Goal: Task Accomplishment & Management: Complete application form

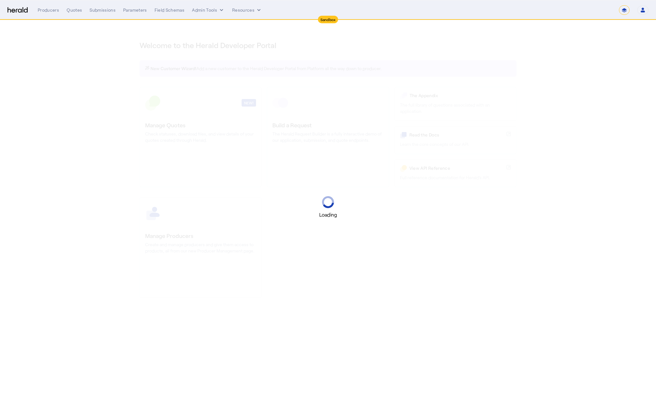
select select "*******"
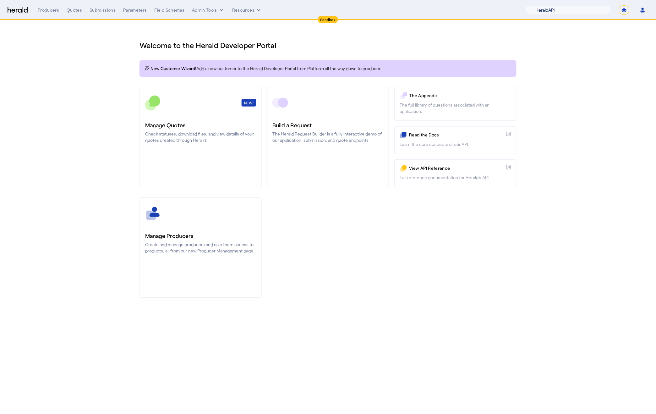
click at [578, 5] on select "1Fort Acrisure Acturis Affinity Advisors Affinity Risk Agentero AmWins Anzen Ao…" at bounding box center [568, 9] width 86 height 9
select select "pfm_het1_herald_envoy"
click at [623, 8] on select "**********" at bounding box center [624, 9] width 11 height 9
select select "**********"
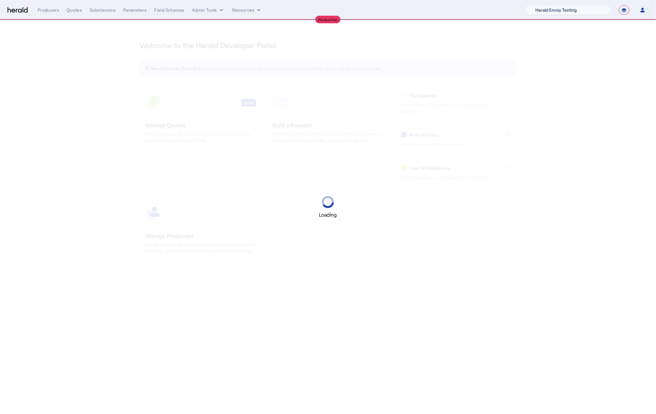
click at [566, 8] on select "1Fort Acrisure Acturis Affinity Advisors Affinity Risk Agentero AmWins Anzen Ao…" at bounding box center [568, 9] width 86 height 9
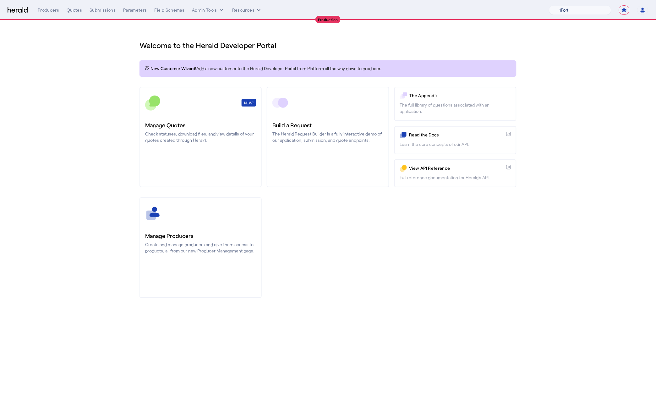
select select "pfm_z9k1_growthmill"
click at [326, 109] on div "You are now impersonating the Growthmill platform." at bounding box center [328, 207] width 656 height 414
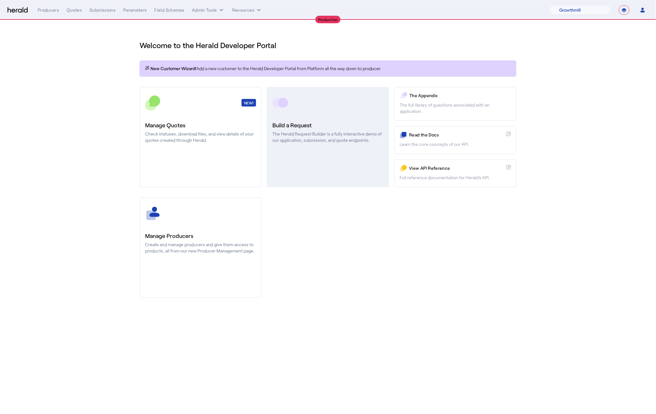
click at [308, 132] on p "The Herald Request Builder is a fully interactive demo of our application, subm…" at bounding box center [327, 137] width 111 height 13
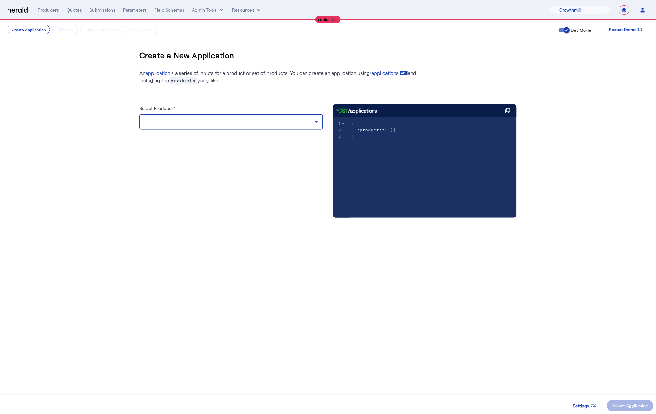
click at [205, 119] on div at bounding box center [230, 122] width 170 height 8
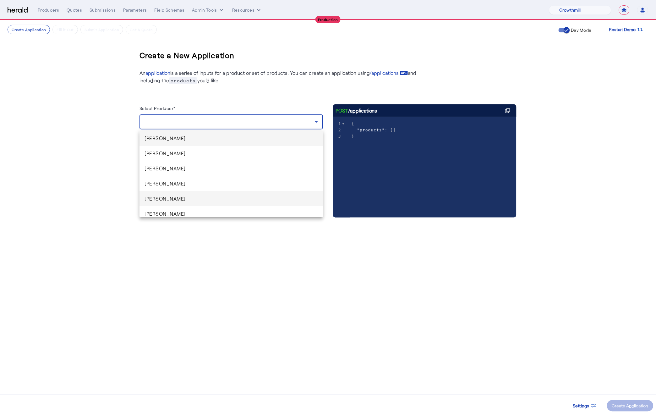
click at [202, 196] on span "[PERSON_NAME]" at bounding box center [231, 199] width 173 height 8
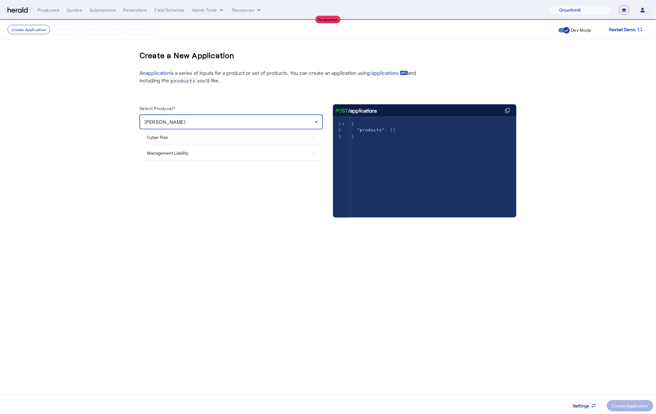
click at [222, 143] on mat-expansion-panel-header "Cyber Risk" at bounding box center [231, 136] width 183 height 15
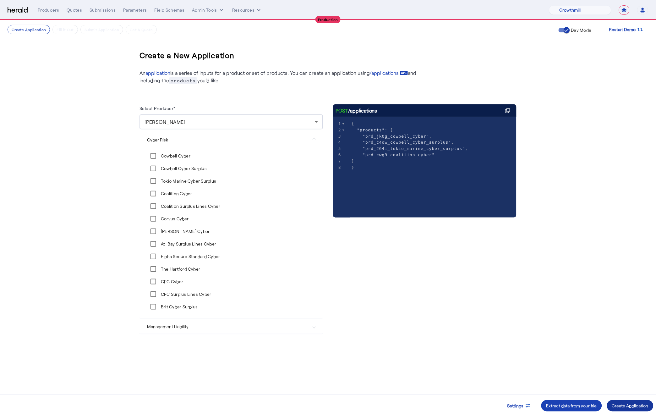
click at [619, 405] on div "Create Application" at bounding box center [630, 406] width 36 height 7
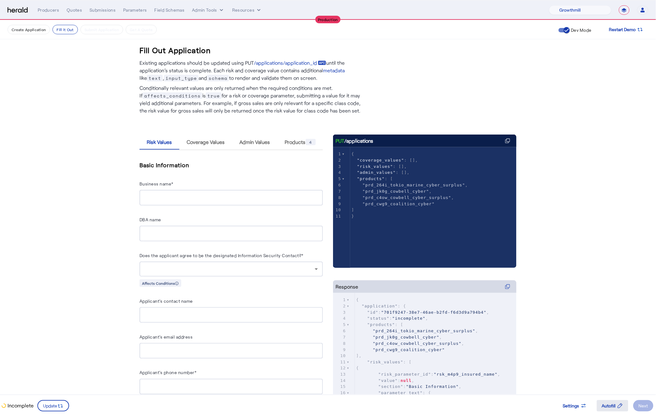
click at [607, 407] on span "Autofill" at bounding box center [609, 406] width 14 height 7
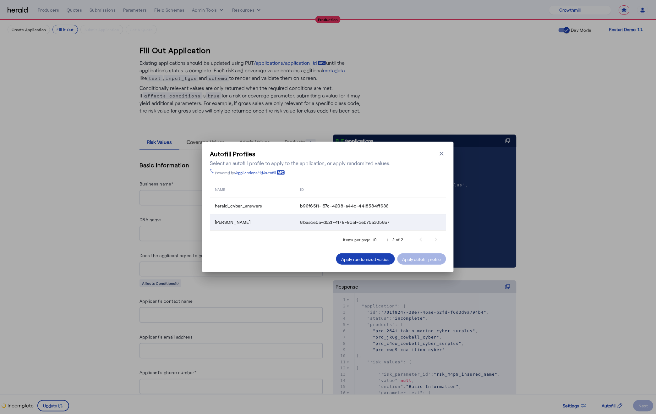
click at [299, 223] on td "8beace0a-d52f-4179-9caf-ceb75a3058a7" at bounding box center [370, 222] width 151 height 16
click at [408, 256] on div "Apply autofill profile" at bounding box center [422, 259] width 39 height 7
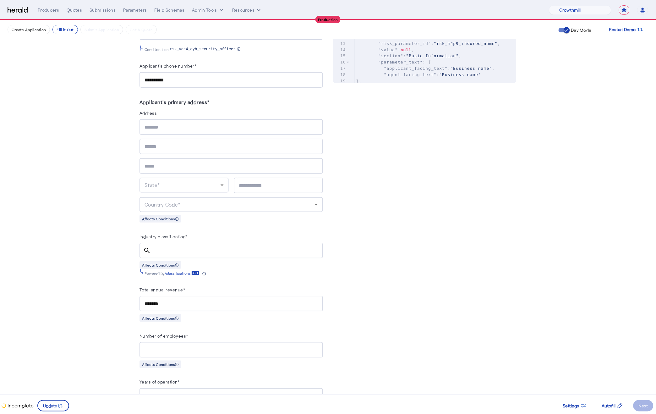
scroll to position [349, 0]
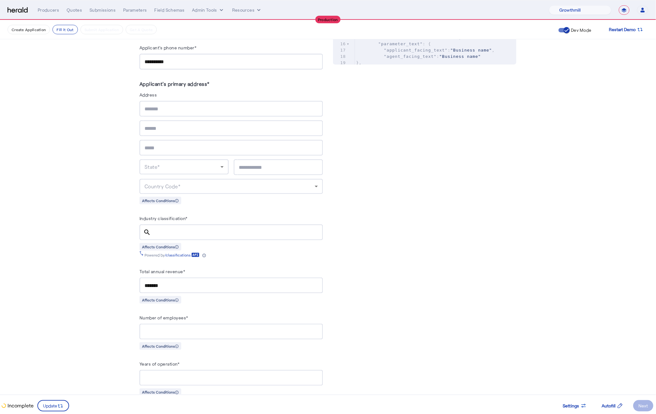
click at [169, 282] on input "*******" at bounding box center [231, 286] width 173 height 8
click at [614, 404] on span "Autofill" at bounding box center [609, 406] width 14 height 7
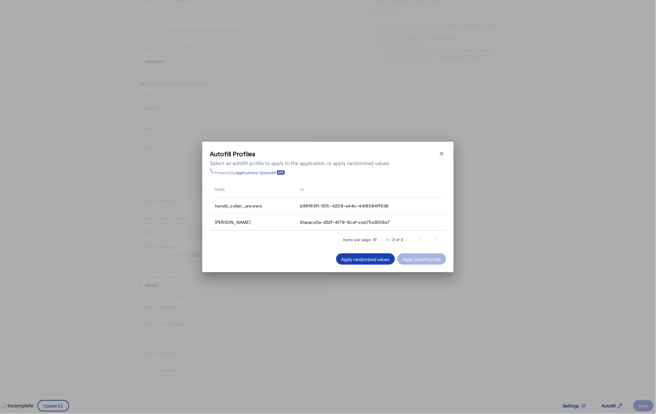
scroll to position [0, 0]
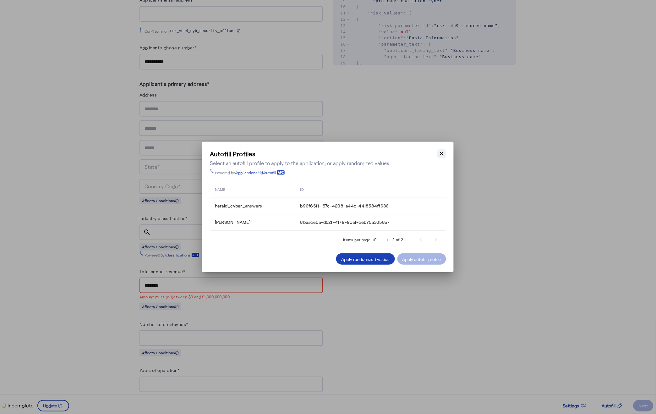
click at [442, 153] on icon "button" at bounding box center [442, 154] width 6 height 6
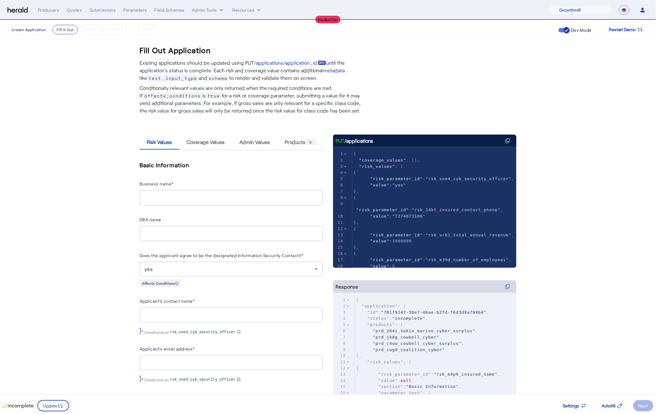
scroll to position [349, 0]
